Goal: Communication & Community: Ask a question

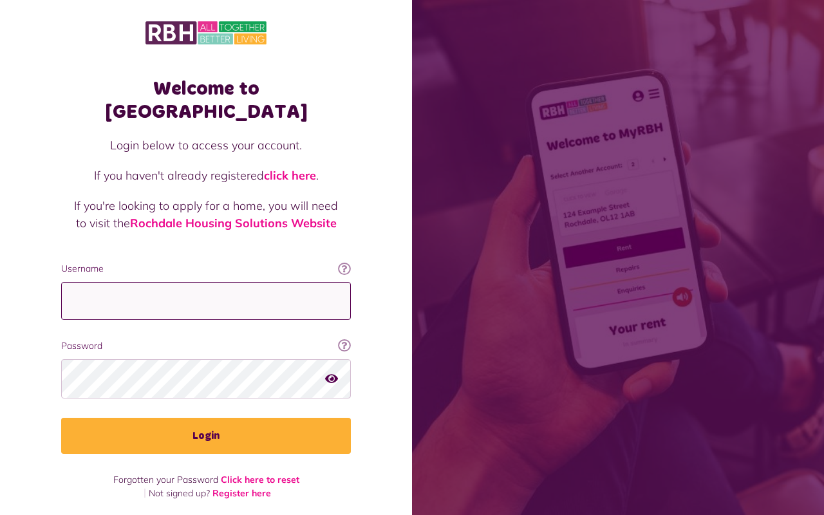
type input "**********"
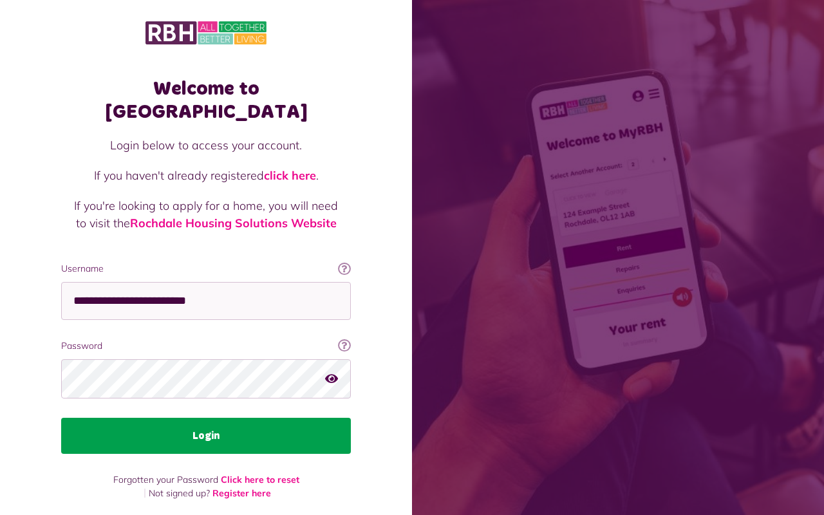
click at [197, 418] on button "Login" at bounding box center [206, 436] width 290 height 36
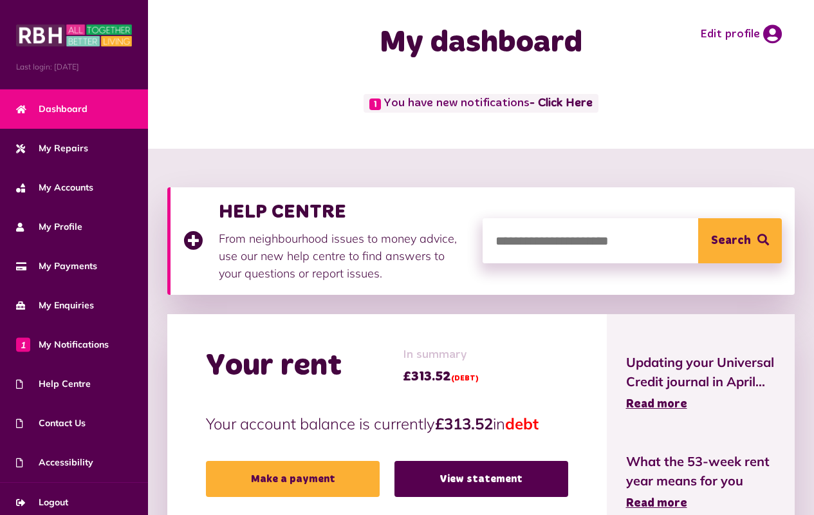
scroll to position [11, 0]
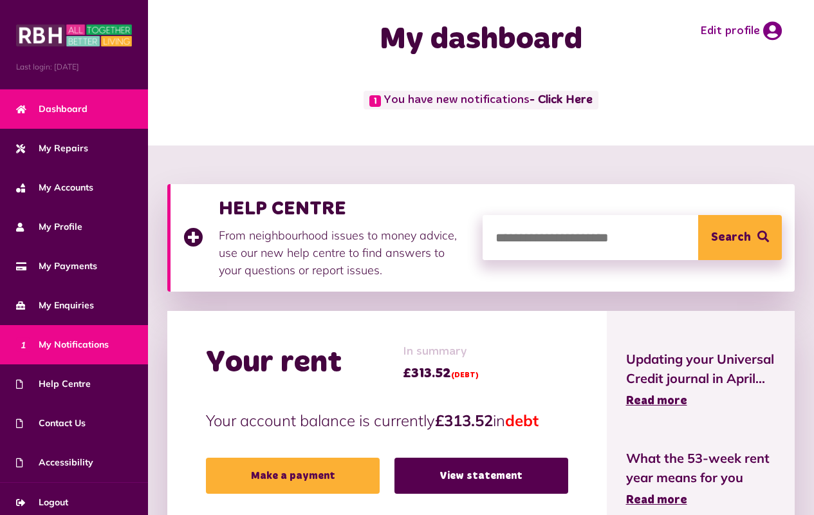
click at [82, 340] on span "1 My Notifications" at bounding box center [62, 345] width 93 height 14
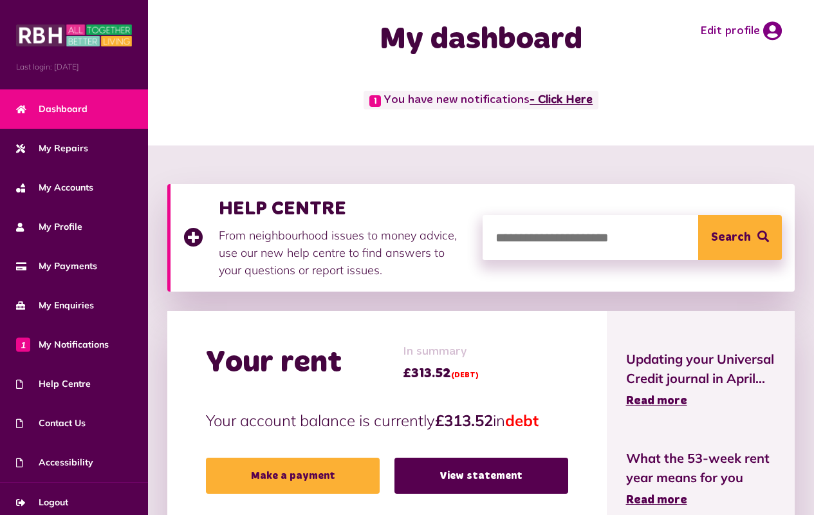
click at [578, 100] on link "- Click Here" at bounding box center [561, 101] width 63 height 12
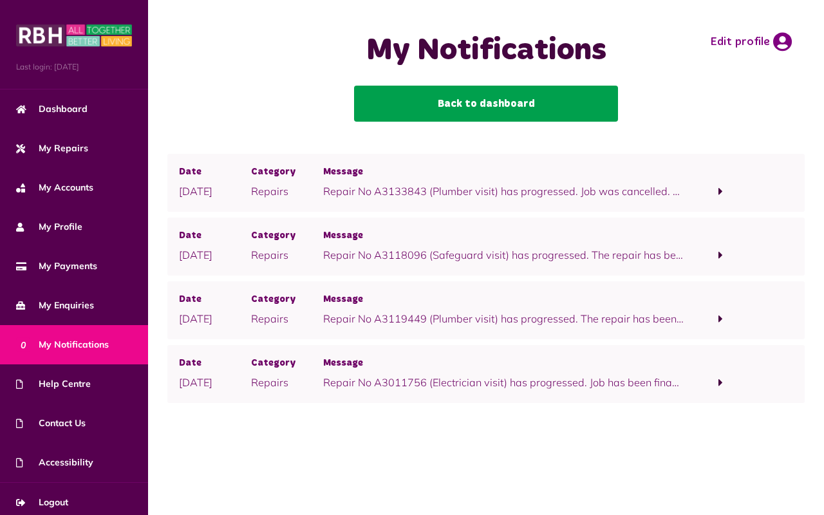
click at [530, 102] on link "Back to dashboard" at bounding box center [486, 104] width 264 height 36
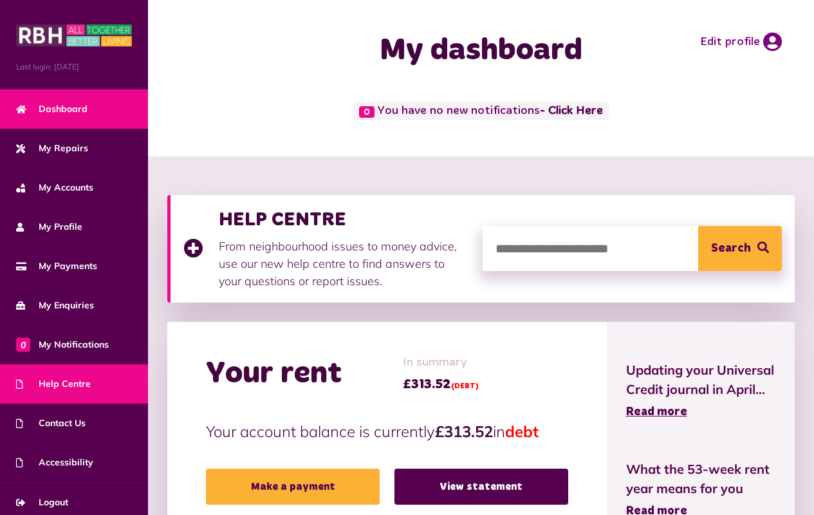
click at [62, 378] on span "Help Centre" at bounding box center [53, 384] width 75 height 14
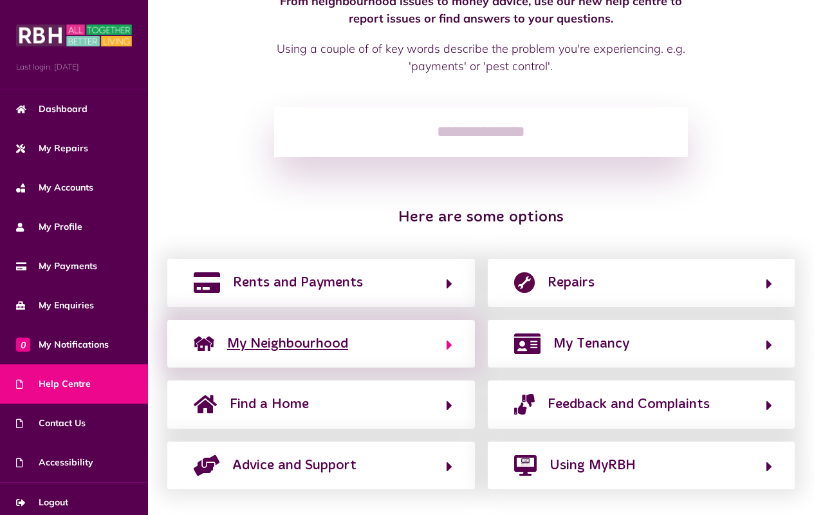
scroll to position [124, 0]
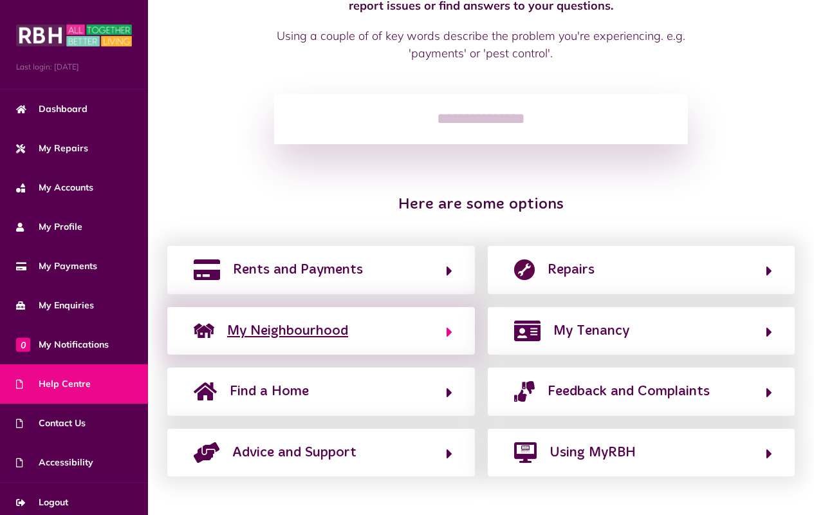
click at [447, 326] on icon "button" at bounding box center [450, 331] width 6 height 15
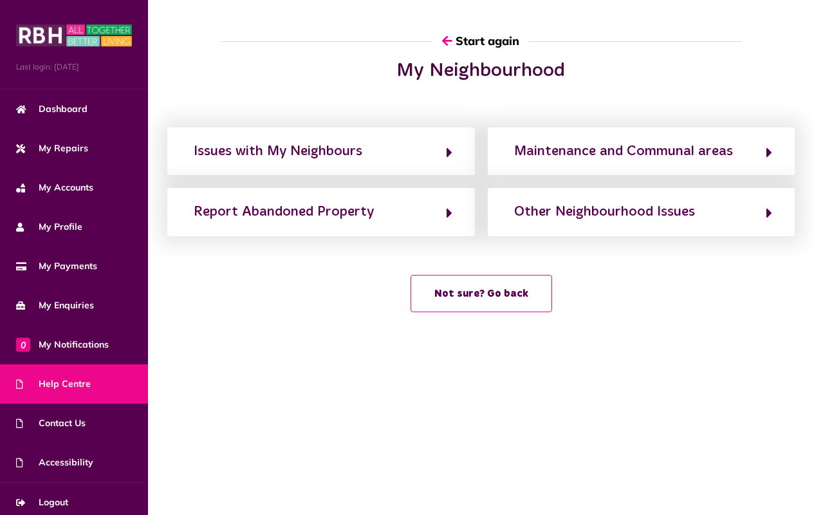
scroll to position [26, 0]
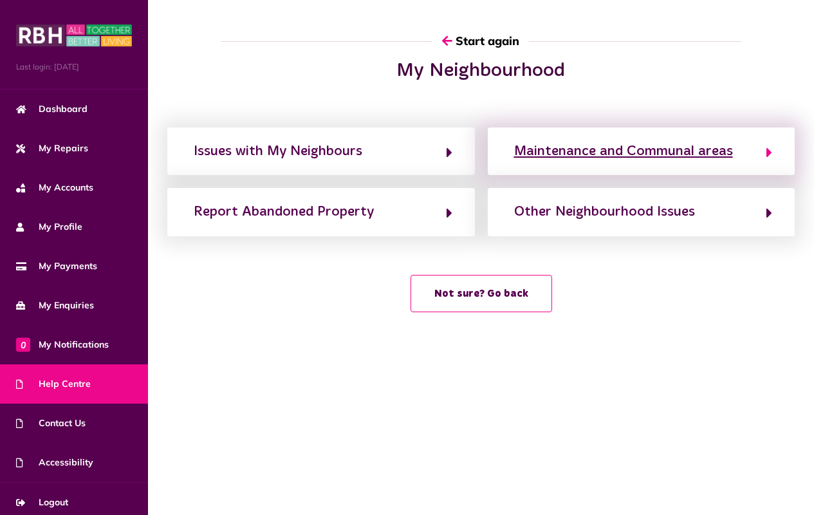
click at [767, 145] on icon "button" at bounding box center [769, 152] width 6 height 15
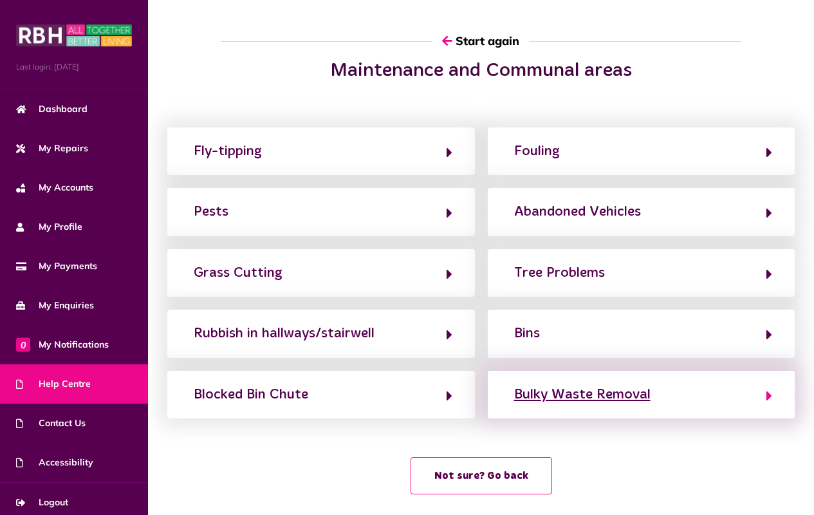
click at [769, 402] on icon "button" at bounding box center [769, 395] width 6 height 15
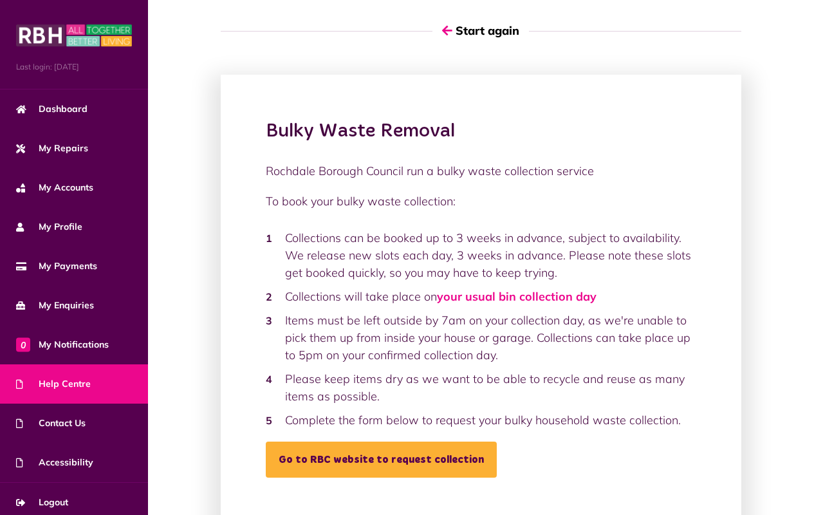
scroll to position [30, 0]
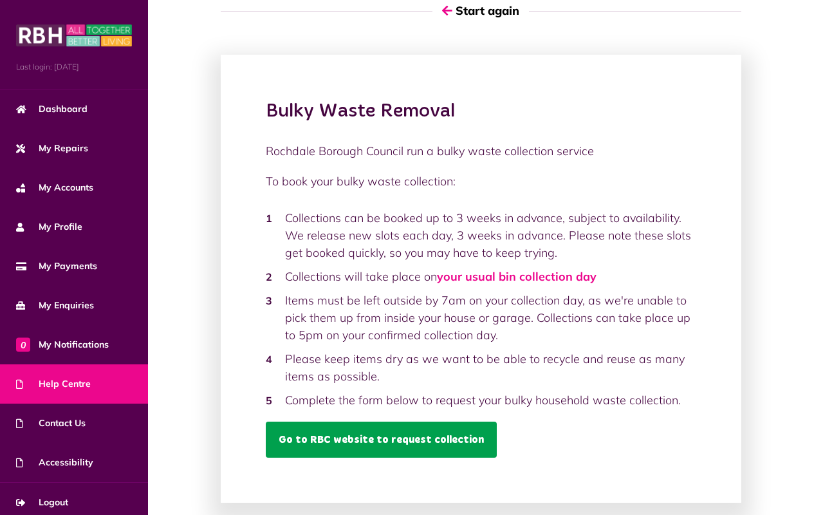
click at [429, 435] on link "Go to RBC website to request collection" at bounding box center [381, 440] width 231 height 36
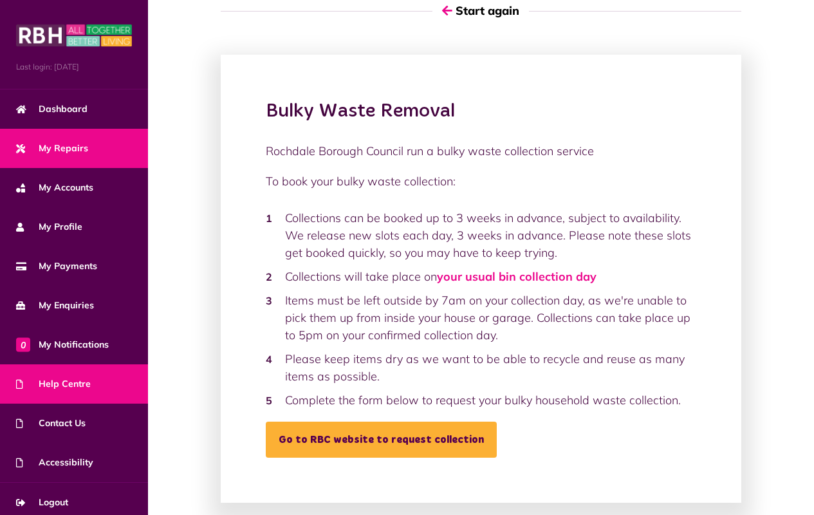
click at [63, 145] on span "My Repairs" at bounding box center [52, 149] width 72 height 14
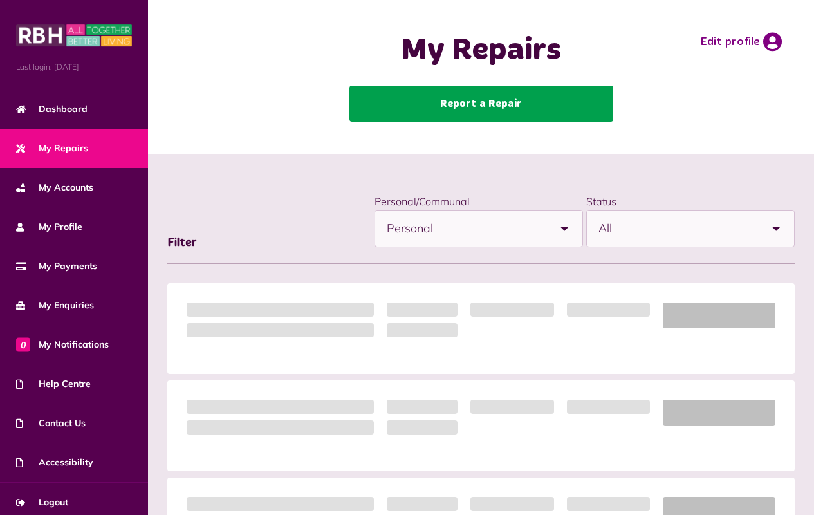
click at [464, 102] on link "Report a Repair" at bounding box center [481, 104] width 264 height 36
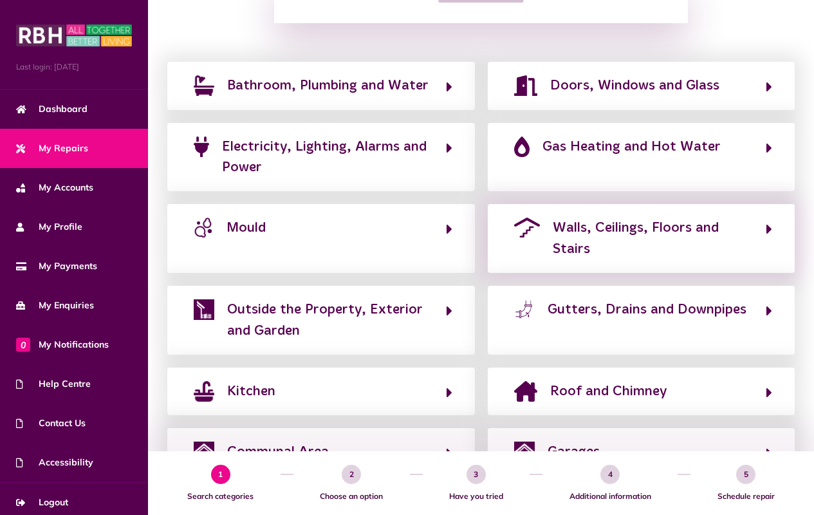
scroll to position [281, 0]
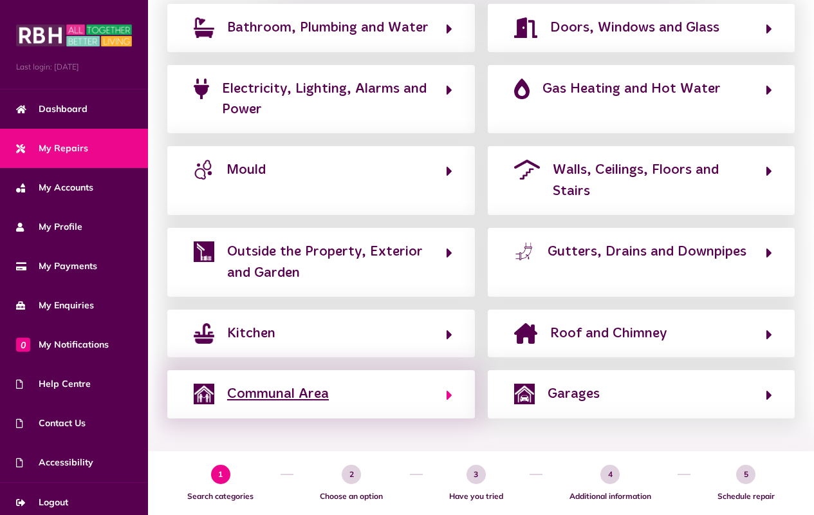
click at [449, 394] on icon "button" at bounding box center [450, 394] width 6 height 15
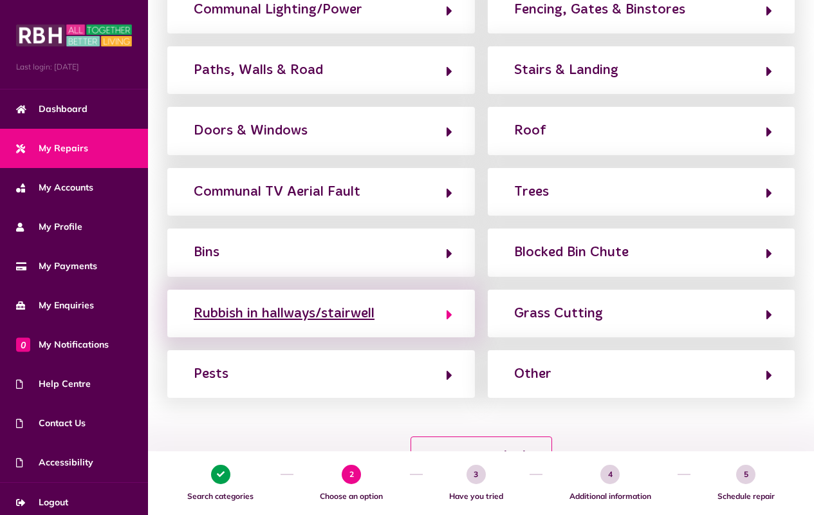
scroll to position [230, 0]
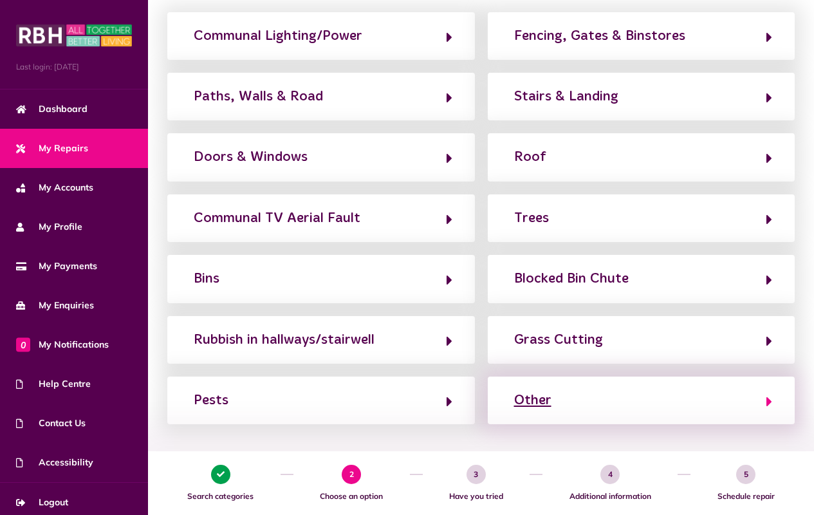
click at [768, 409] on icon "button" at bounding box center [769, 401] width 6 height 15
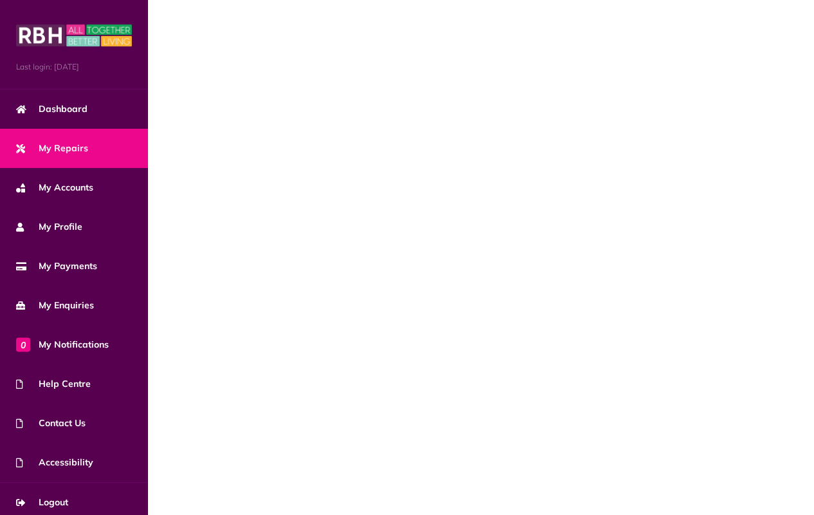
scroll to position [0, 0]
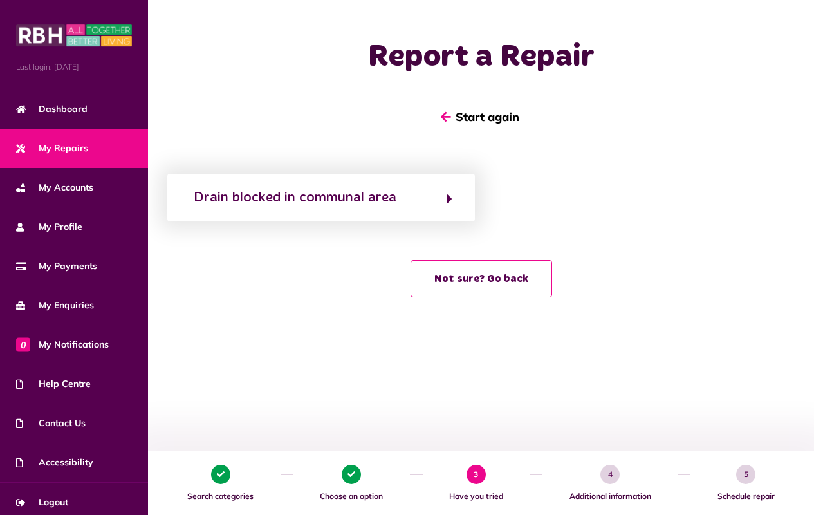
click at [445, 116] on icon "button" at bounding box center [446, 117] width 10 height 12
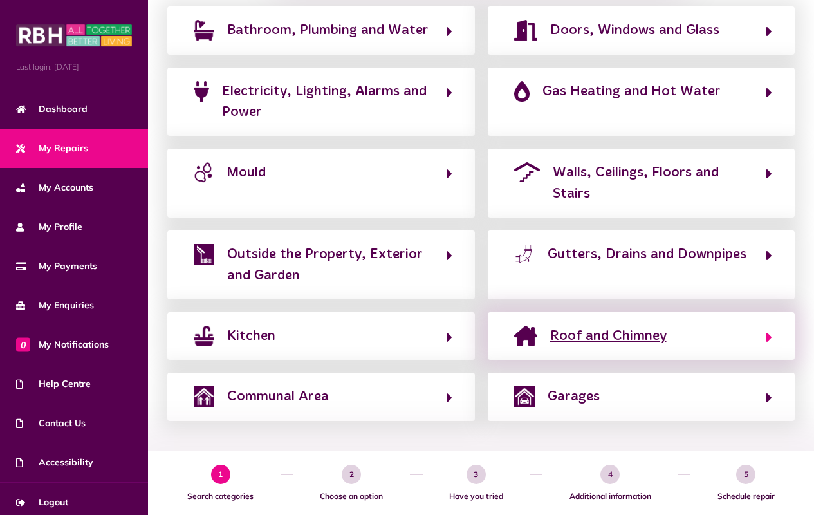
scroll to position [266, 0]
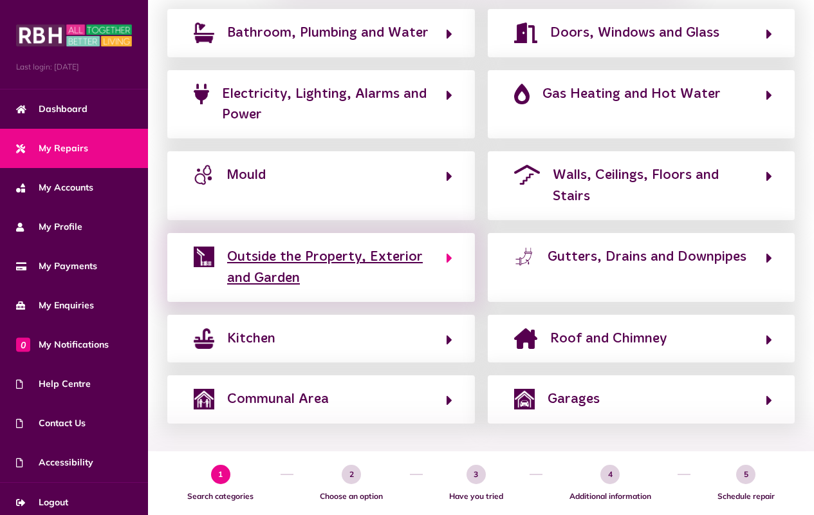
click at [449, 264] on icon "button" at bounding box center [450, 257] width 6 height 15
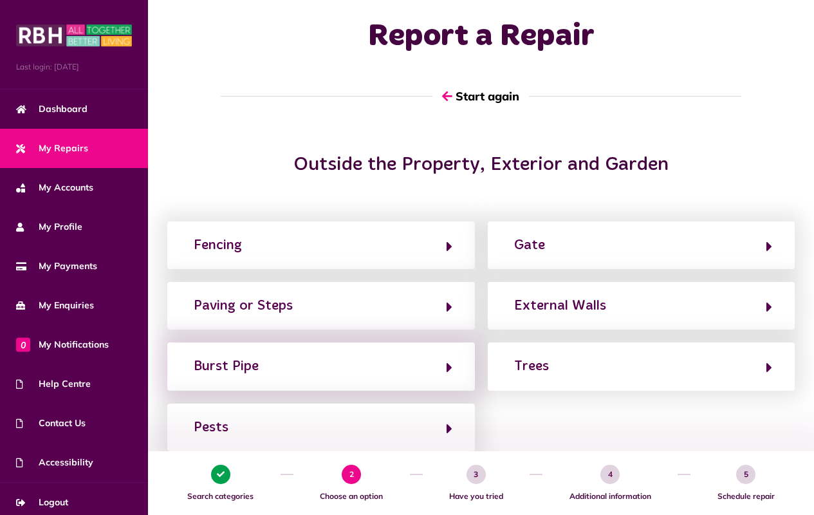
scroll to position [127, 0]
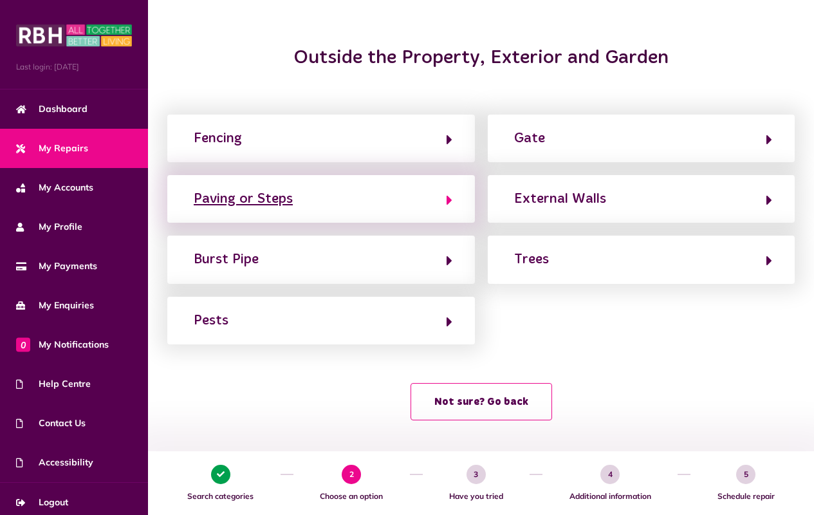
click at [449, 199] on icon "button" at bounding box center [450, 199] width 6 height 15
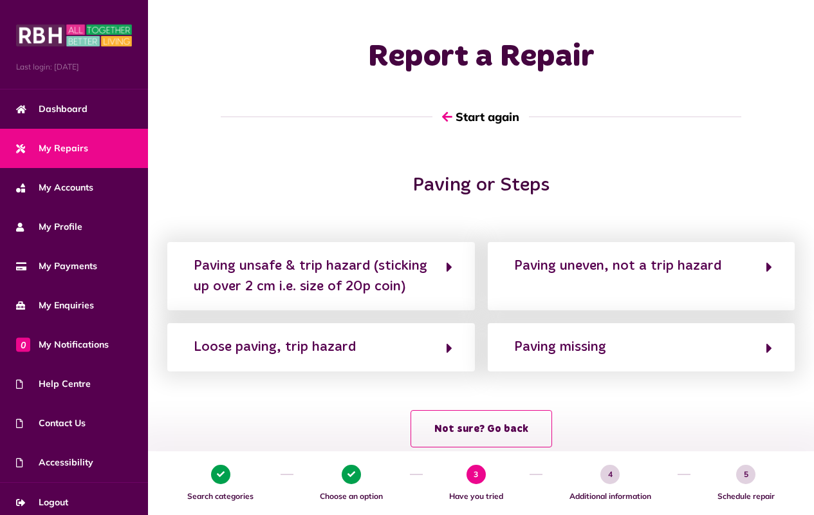
scroll to position [0, 0]
click at [449, 116] on icon "button" at bounding box center [446, 117] width 10 height 12
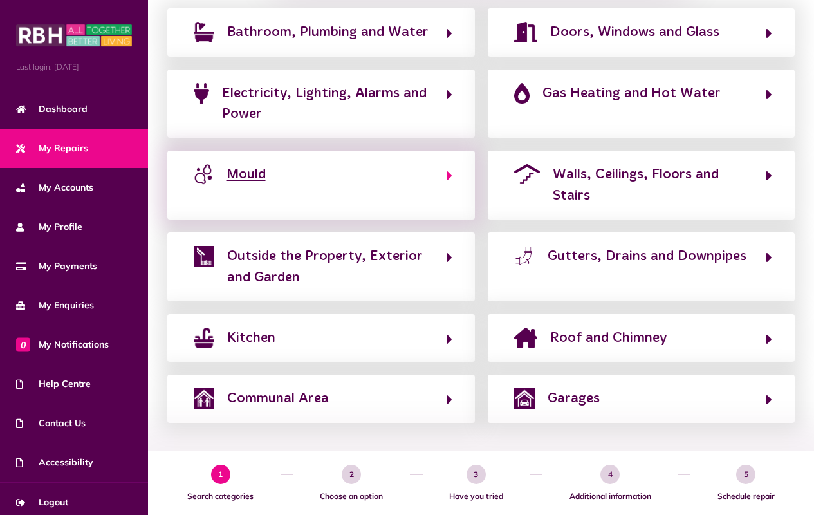
scroll to position [278, 0]
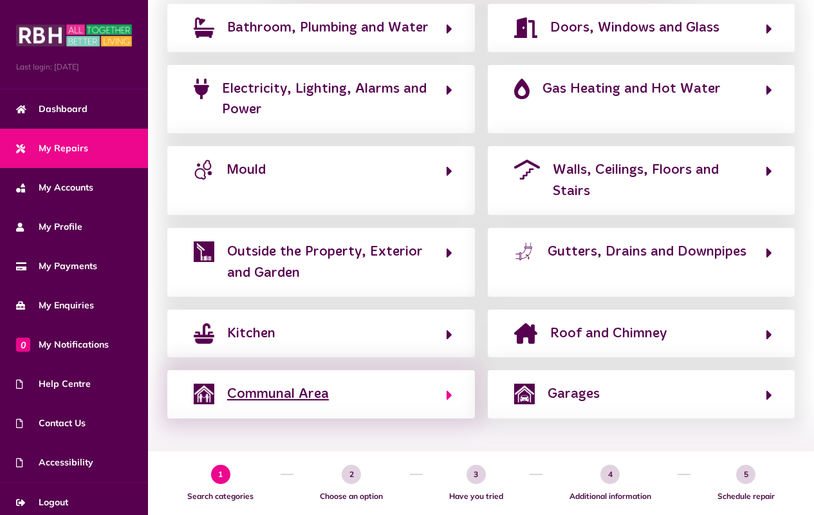
click at [450, 396] on icon "button" at bounding box center [450, 394] width 6 height 15
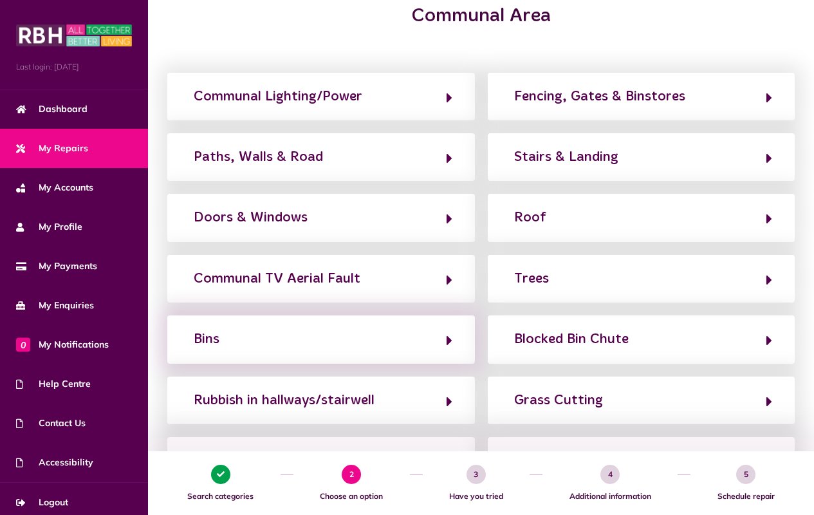
scroll to position [203, 0]
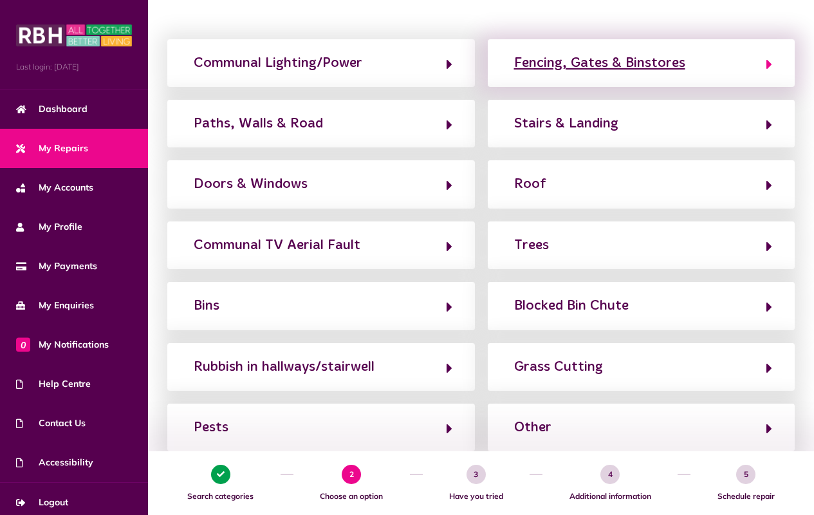
click at [772, 64] on icon "button" at bounding box center [769, 64] width 6 height 15
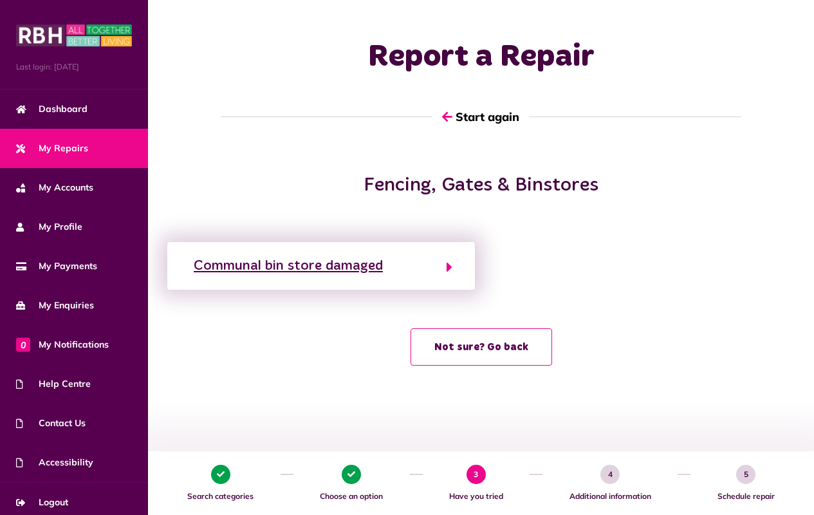
scroll to position [0, 0]
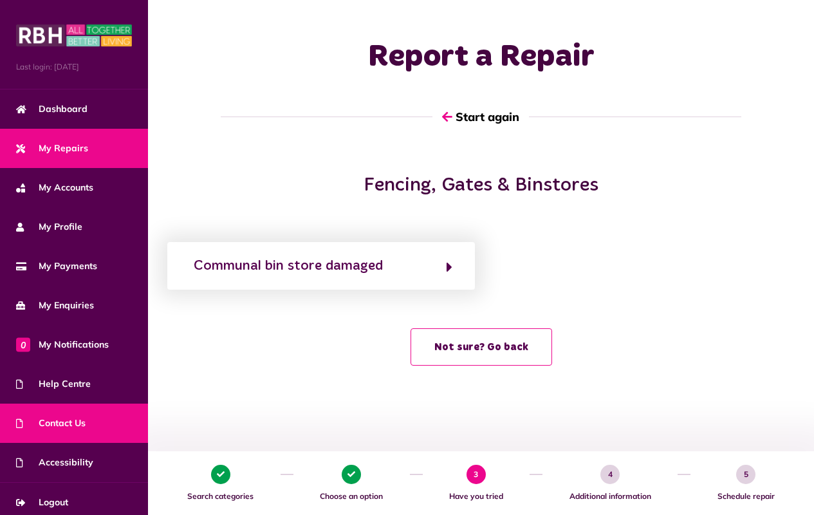
click at [69, 421] on span "Contact Us" at bounding box center [51, 423] width 70 height 14
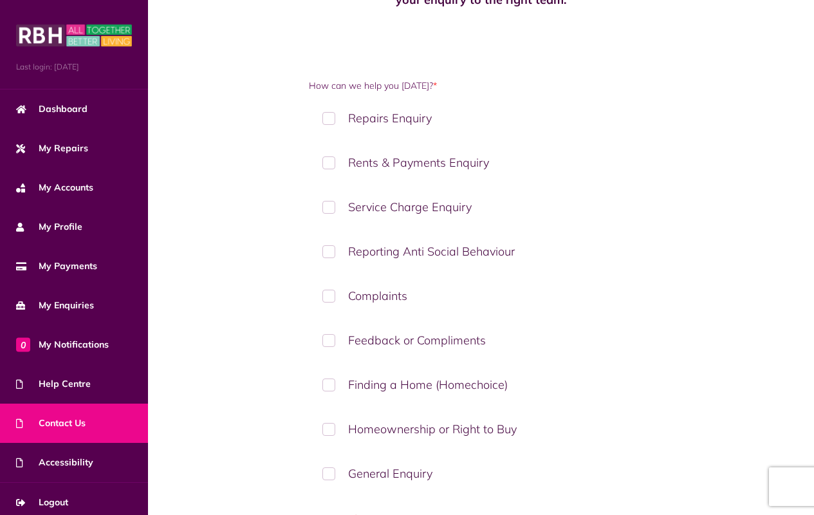
scroll to position [160, 0]
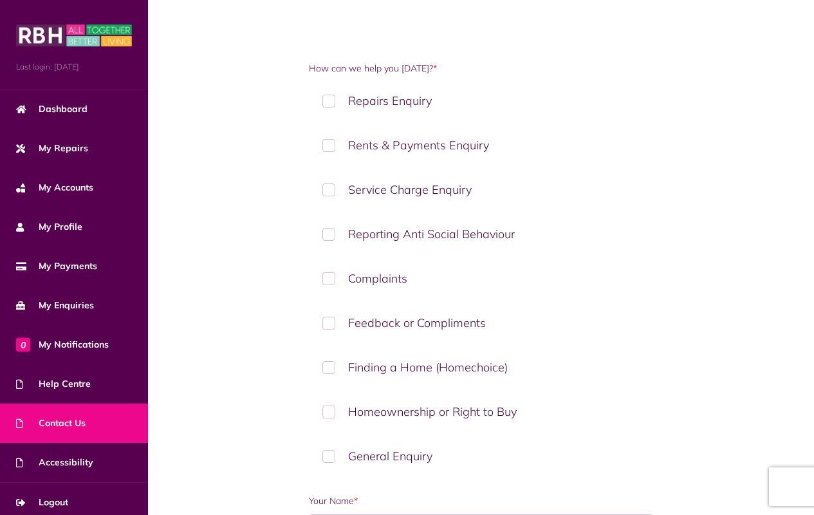
click at [330, 454] on label "General Enquiry" at bounding box center [481, 456] width 344 height 38
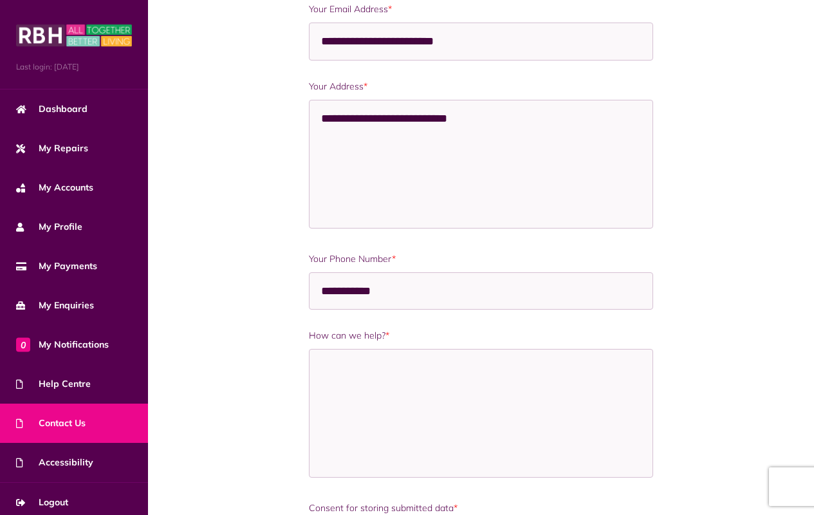
scroll to position [754, 0]
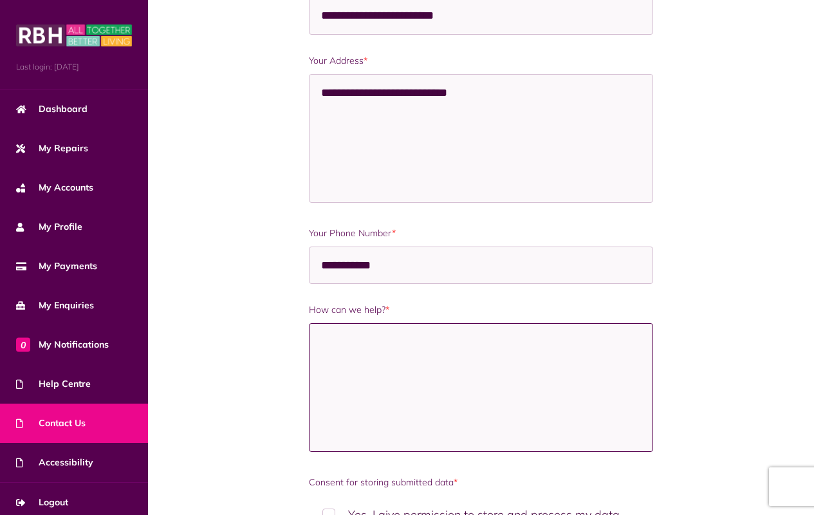
drag, startPoint x: 321, startPoint y: 342, endPoint x: 337, endPoint y: 344, distance: 15.6
click at [324, 344] on textarea "How can we help? *" at bounding box center [481, 387] width 344 height 129
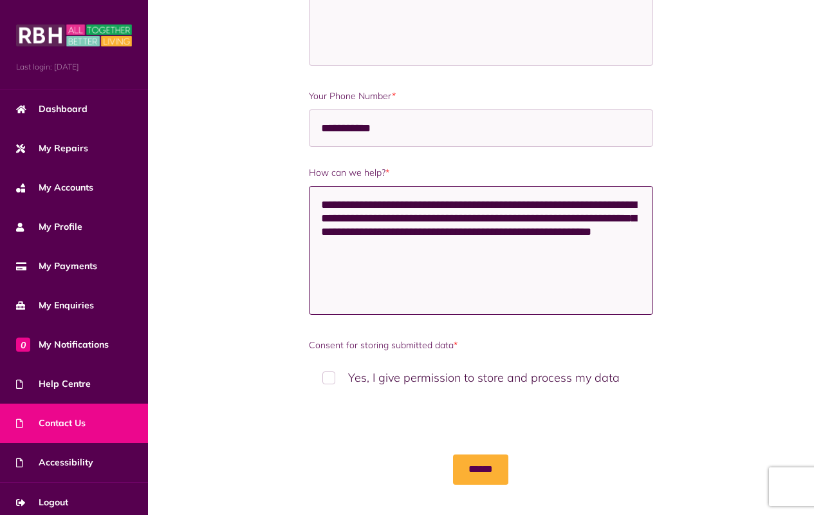
scroll to position [889, 0]
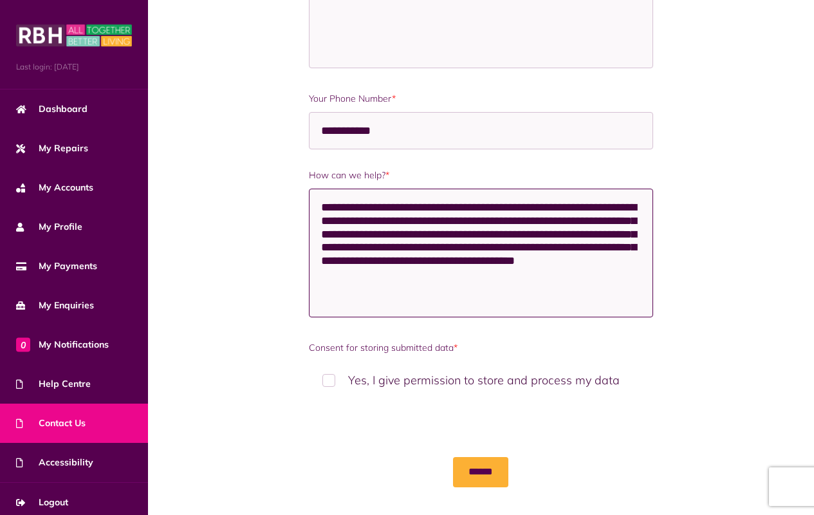
type textarea "**********"
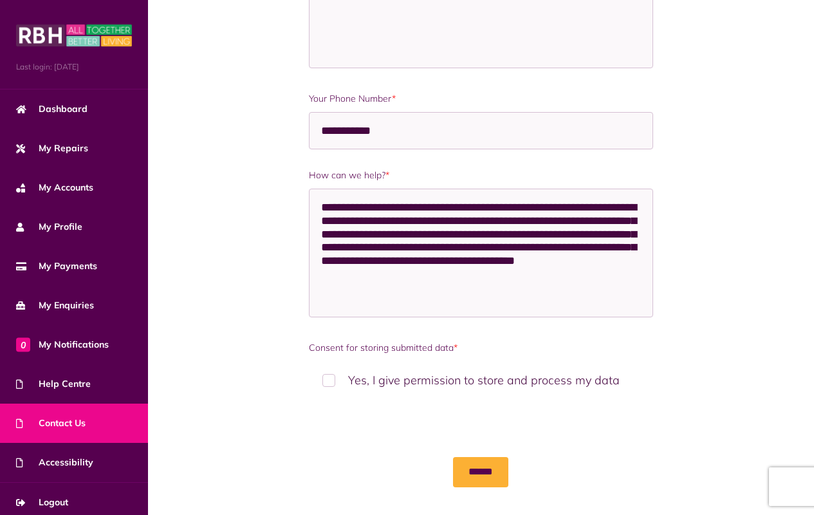
click at [329, 384] on label "Yes, I give permission to store and process my data" at bounding box center [481, 380] width 344 height 38
click at [474, 471] on input "******" at bounding box center [480, 472] width 55 height 30
